Goal: Task Accomplishment & Management: Manage account settings

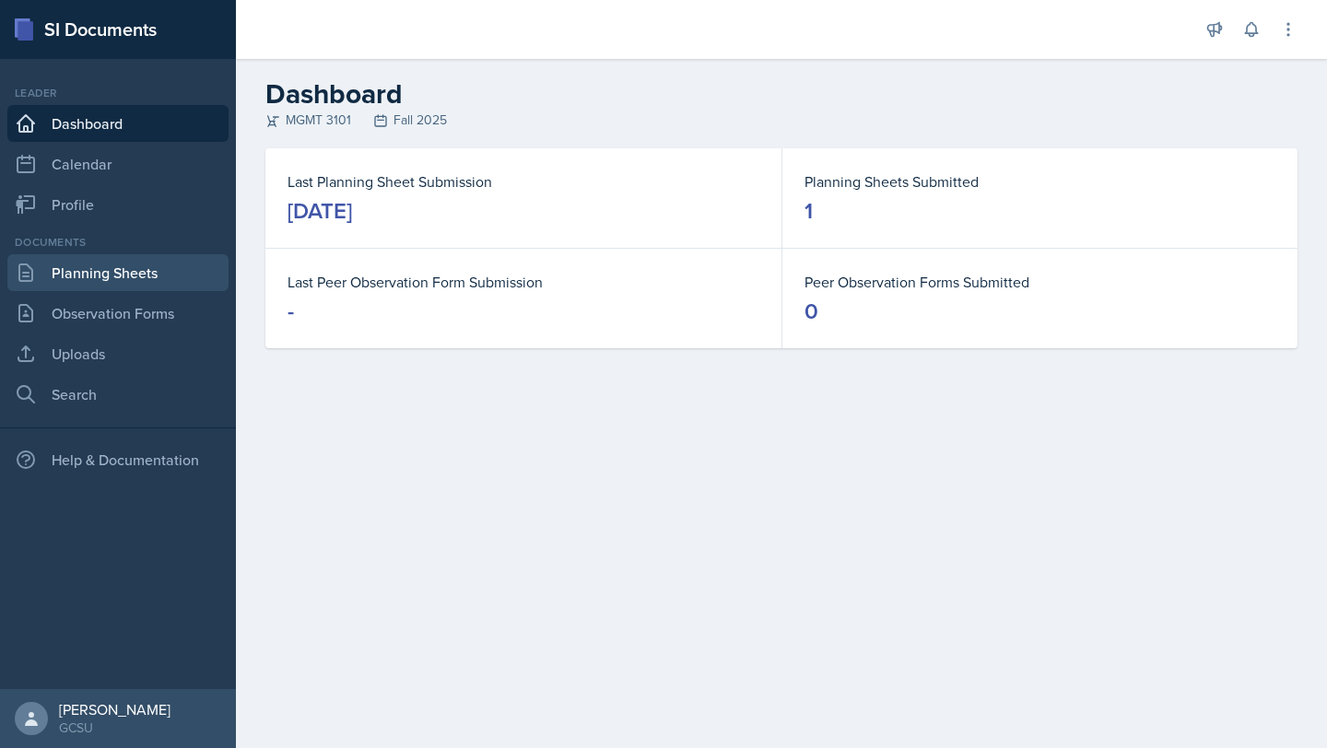
click at [95, 269] on link "Planning Sheets" at bounding box center [117, 272] width 221 height 37
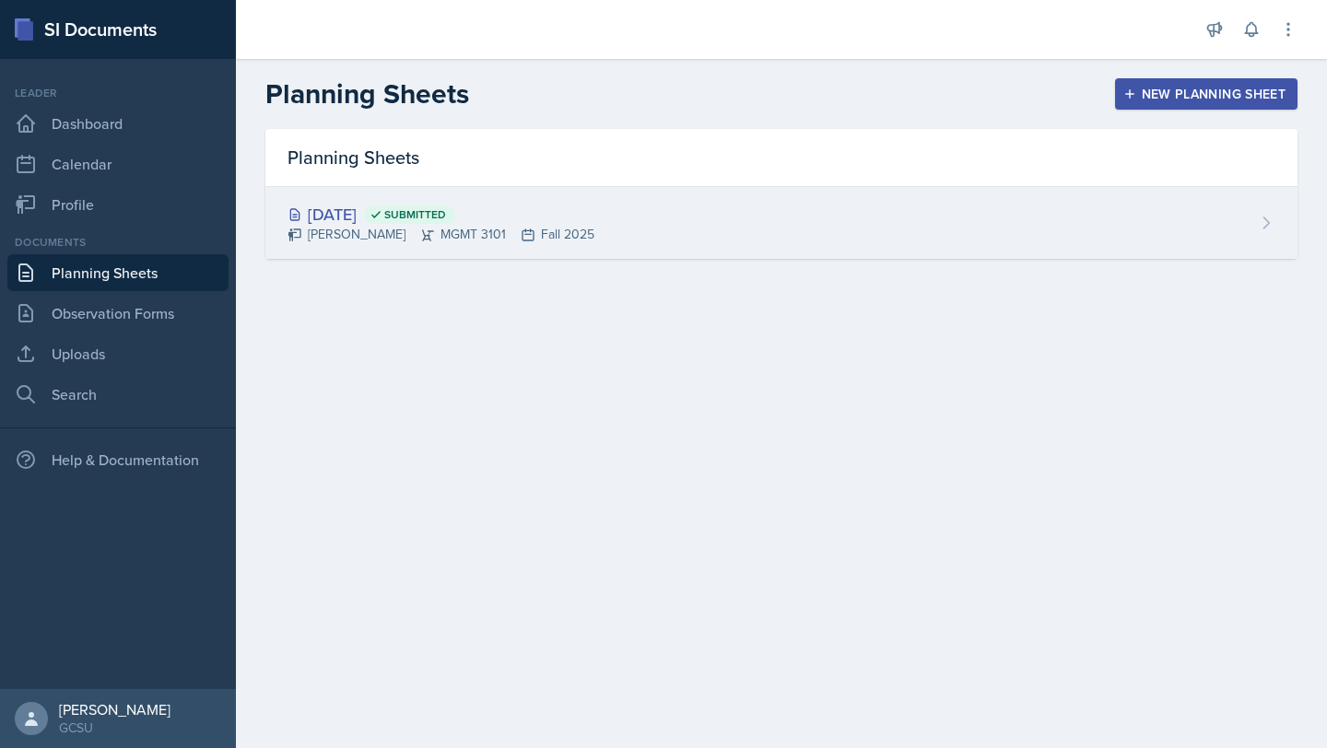
click at [699, 220] on div "[DATE] Submitted [PERSON_NAME] MGMT 3101 Fall 2025" at bounding box center [781, 223] width 1032 height 72
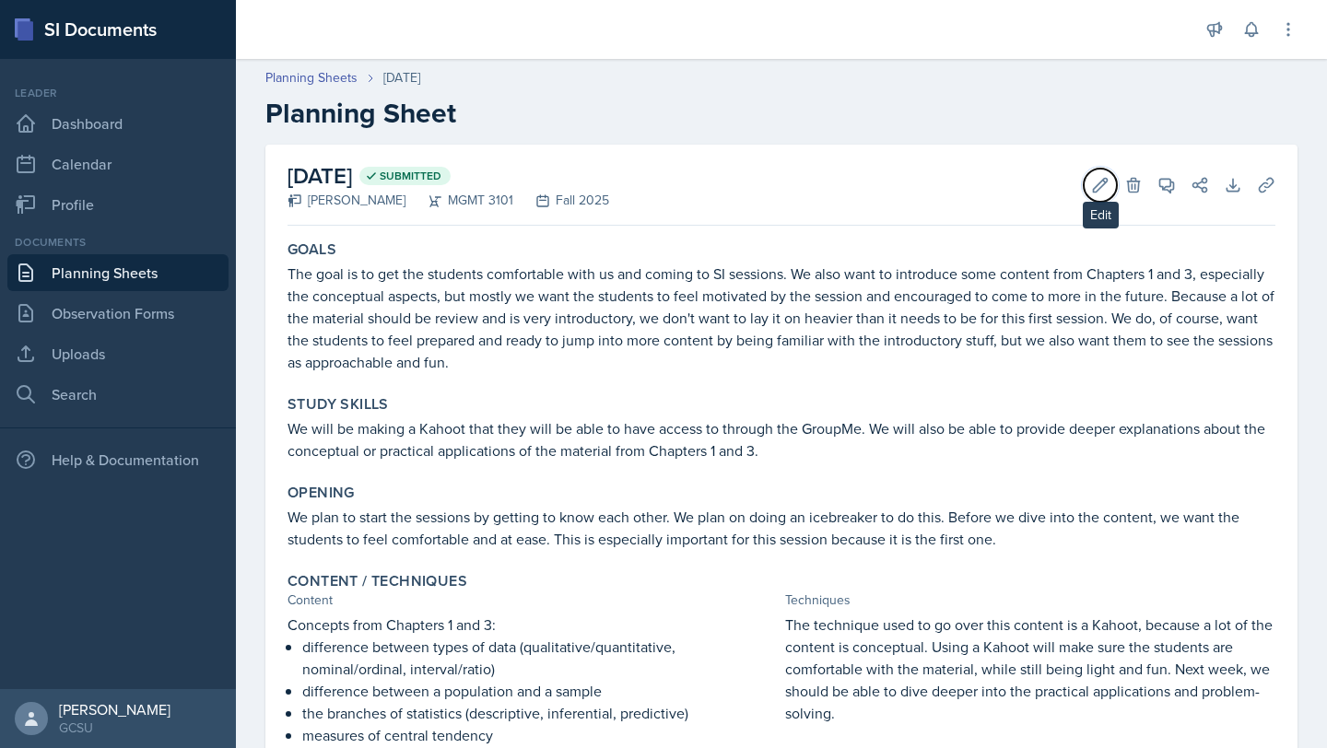
click at [1100, 190] on icon at bounding box center [1100, 185] width 18 height 18
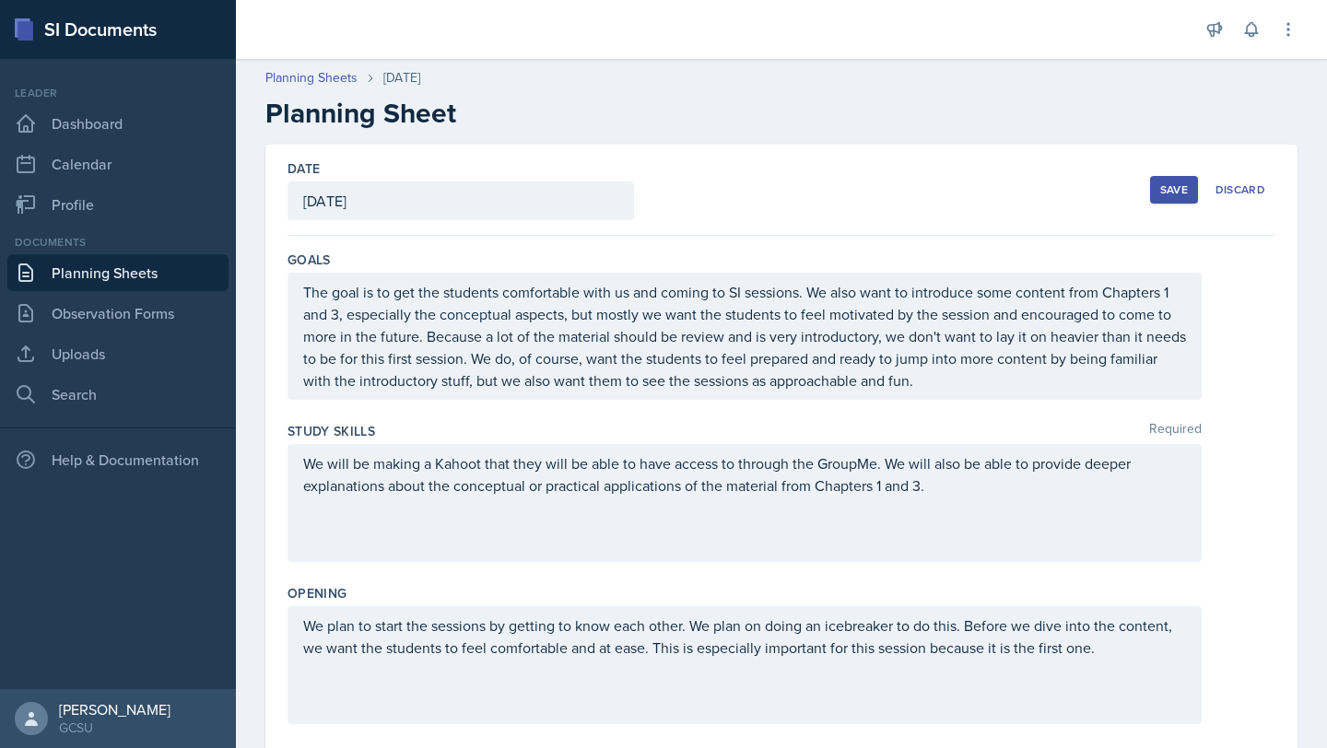
scroll to position [666, 0]
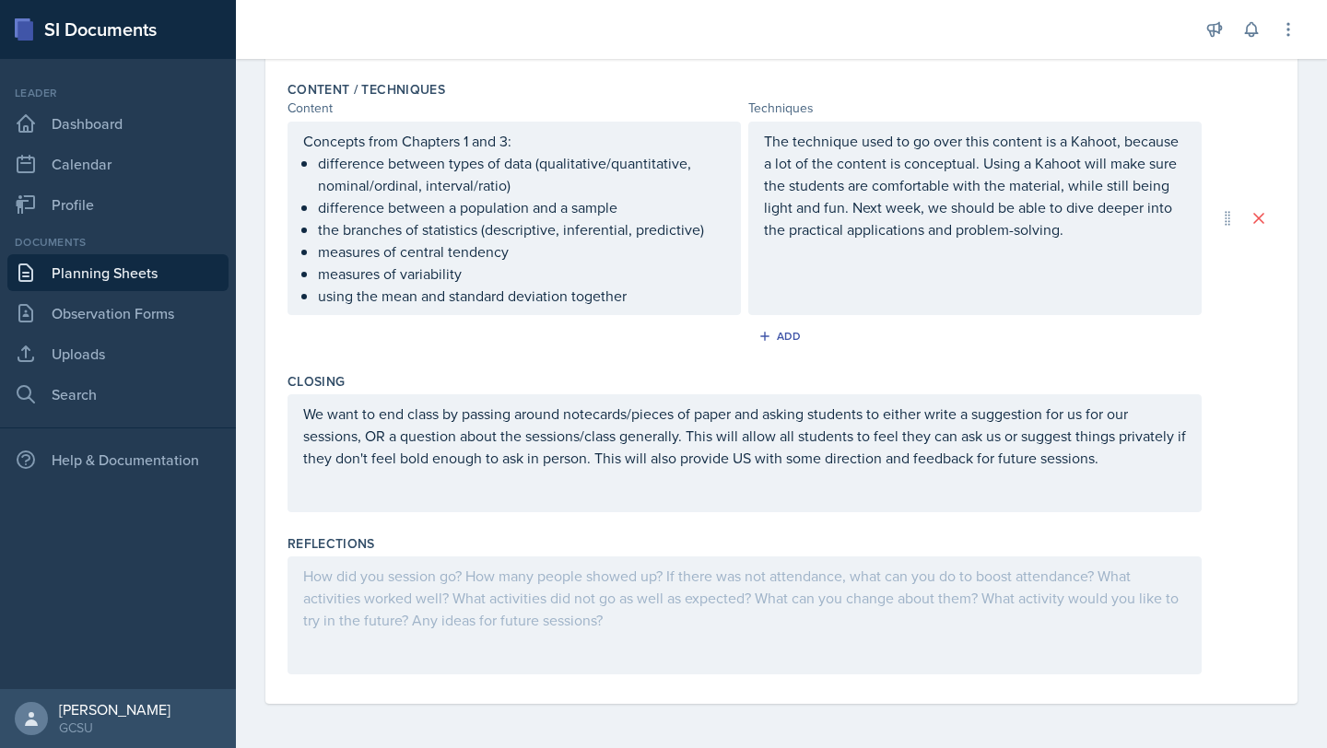
click at [552, 563] on div at bounding box center [744, 615] width 914 height 118
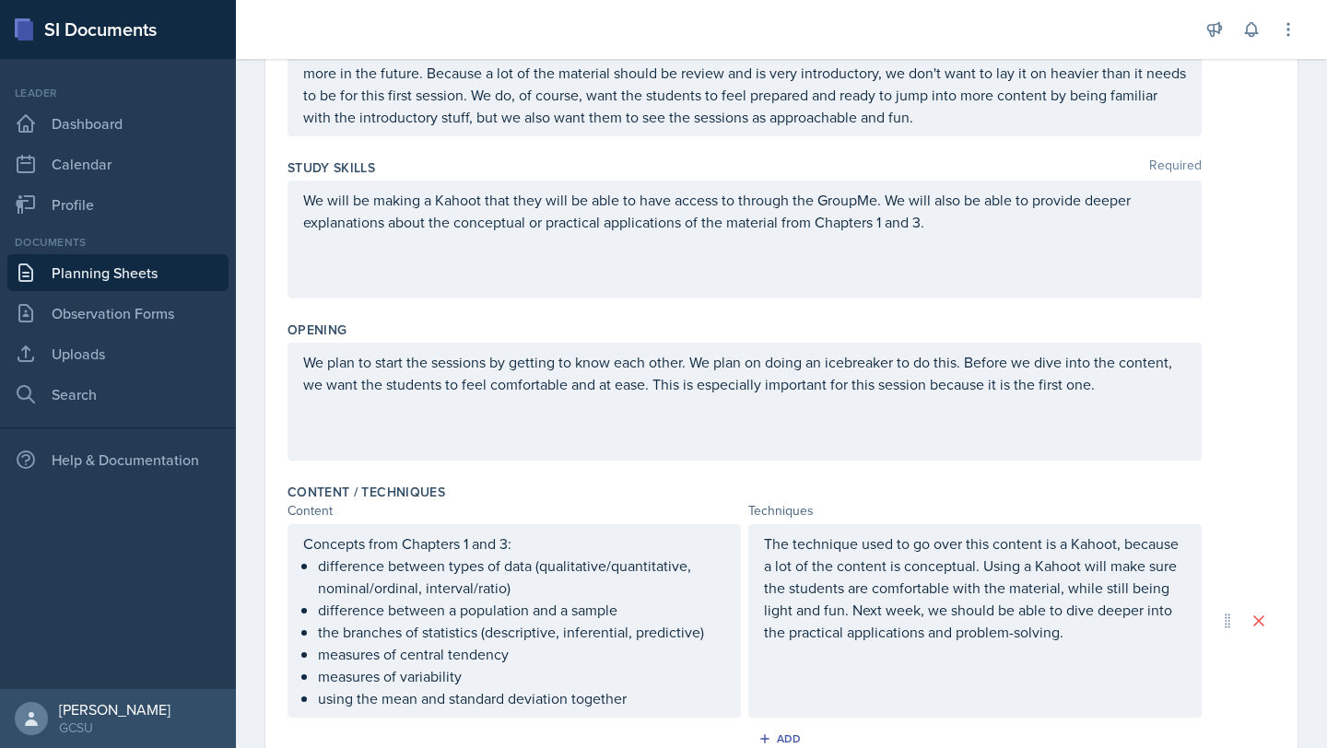
scroll to position [0, 0]
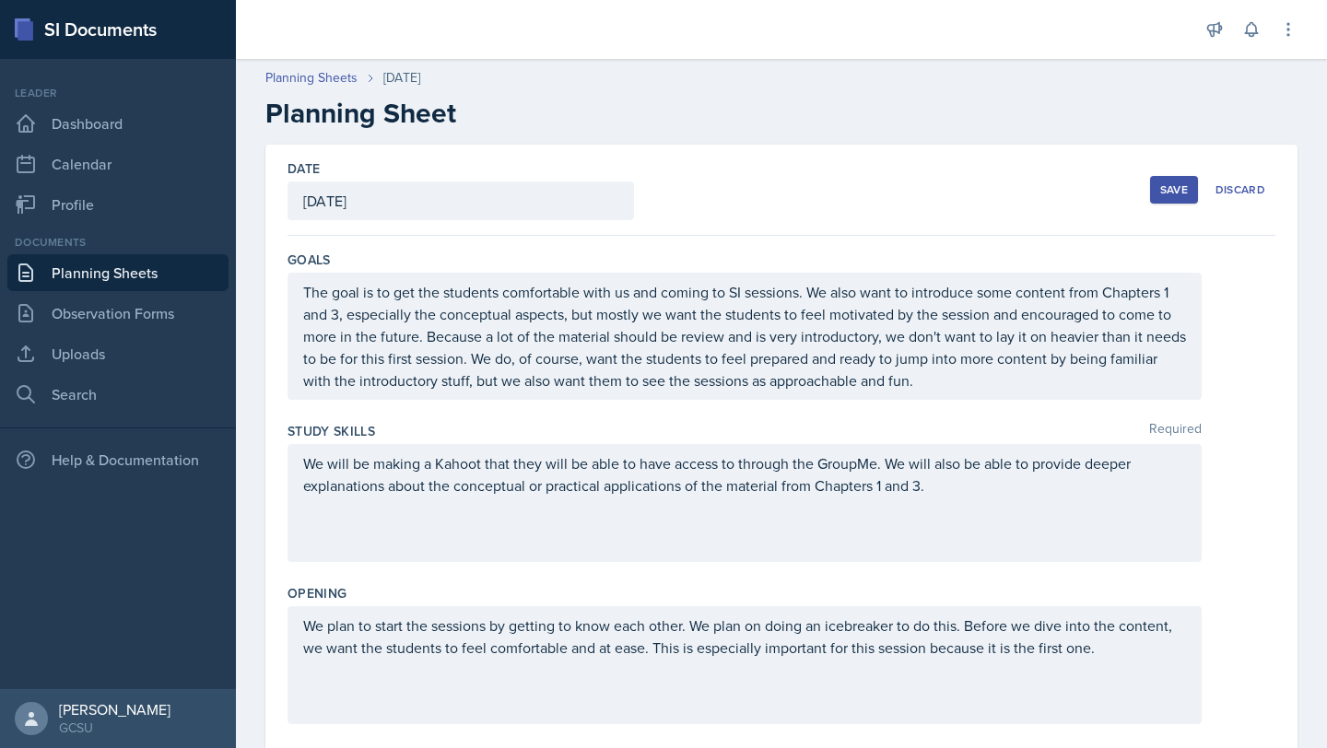
click at [1187, 183] on div "Save" at bounding box center [1174, 189] width 28 height 15
